Goal: Transaction & Acquisition: Purchase product/service

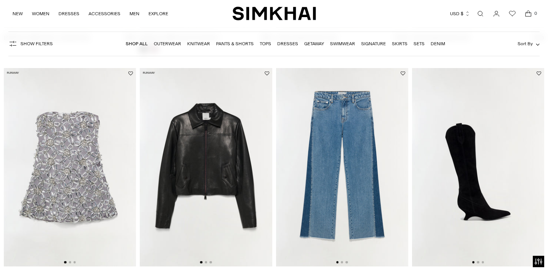
scroll to position [519, 0]
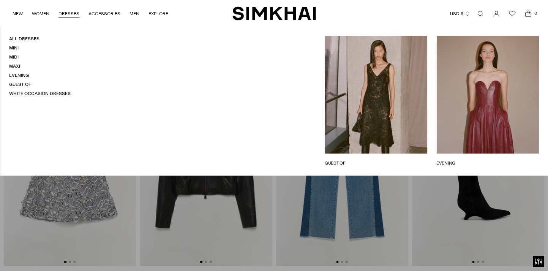
click at [66, 14] on link "DRESSES" at bounding box center [68, 13] width 21 height 17
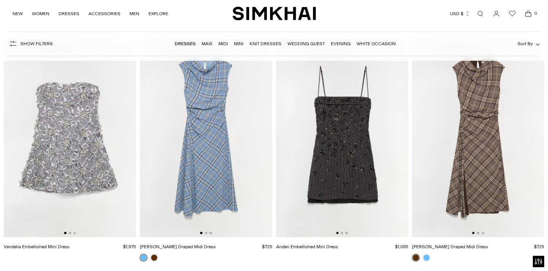
scroll to position [77, 0]
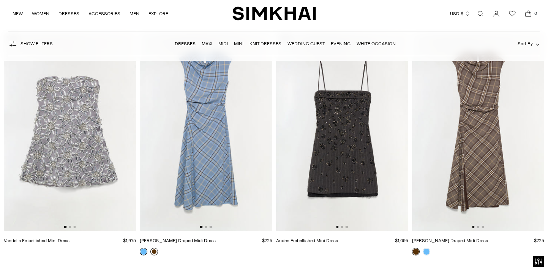
click at [155, 251] on link at bounding box center [154, 252] width 8 height 8
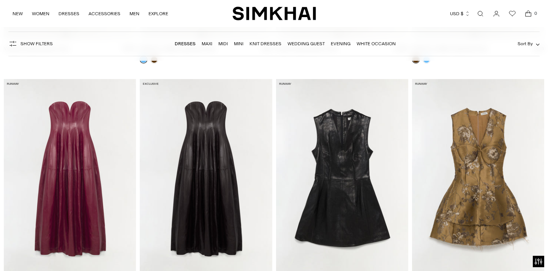
scroll to position [311, 0]
